Goal: Find specific page/section: Find specific page/section

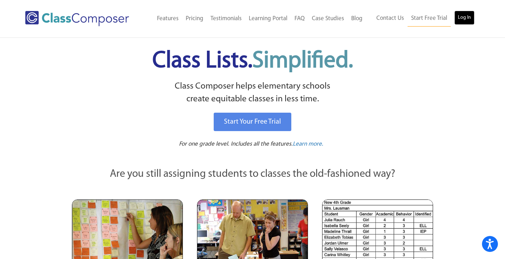
click at [467, 20] on link "Log In" at bounding box center [465, 18] width 20 height 14
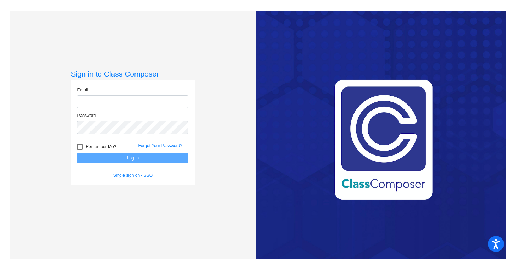
type input "[EMAIL_ADDRESS][DOMAIN_NAME]"
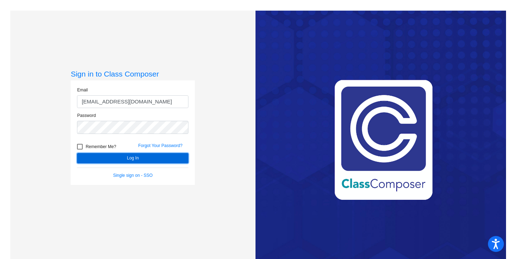
click at [128, 158] on button "Log In" at bounding box center [132, 158] width 111 height 10
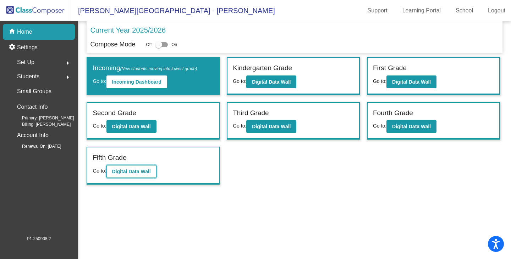
click at [133, 172] on b "Digital Data Wall" at bounding box center [131, 172] width 39 height 6
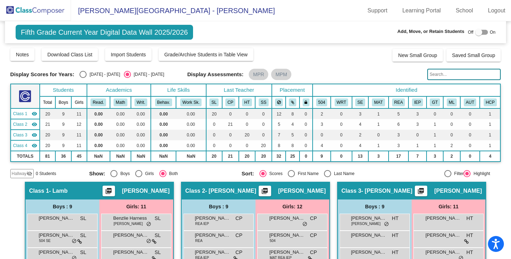
click at [444, 74] on input "text" at bounding box center [463, 74] width 73 height 11
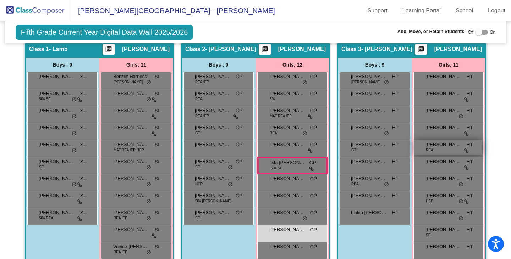
scroll to position [177, 0]
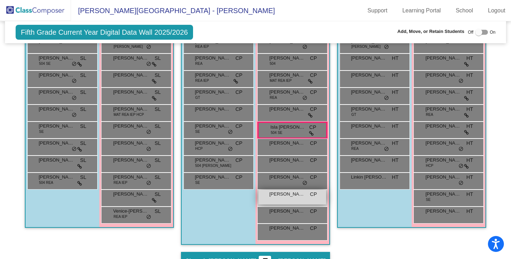
type input "walsh"
click at [303, 195] on div "Sage Walsh CP lock do_not_disturb_alt" at bounding box center [292, 197] width 68 height 15
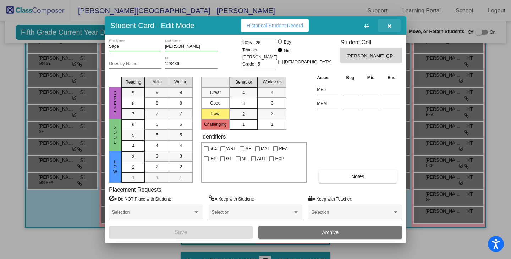
click at [391, 26] on icon "button" at bounding box center [389, 25] width 4 height 5
